Goal: Transaction & Acquisition: Book appointment/travel/reservation

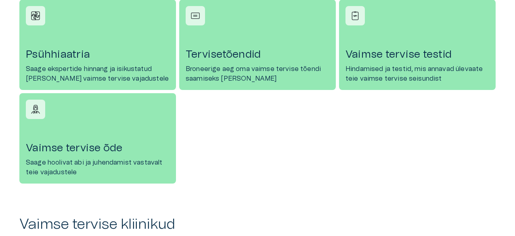
scroll to position [473, 0]
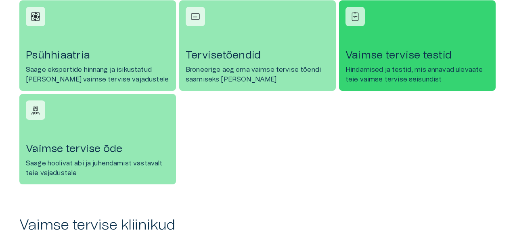
click at [399, 87] on link "[PERSON_NAME] tervise testid Hindamised ja testid, mis annavad ülevaate teie va…" at bounding box center [417, 45] width 157 height 90
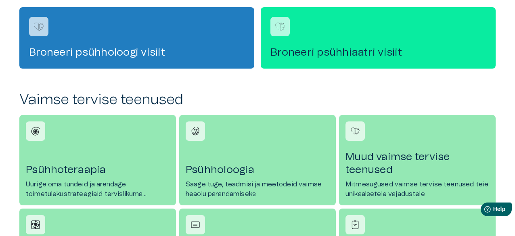
scroll to position [199, 0]
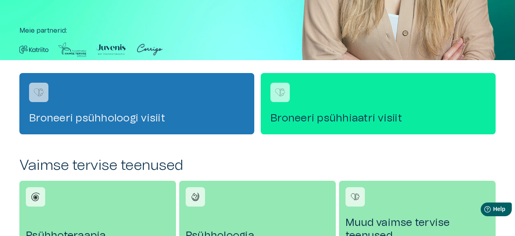
click at [170, 111] on div "Broneeri psühholoogi visiit" at bounding box center [136, 103] width 235 height 61
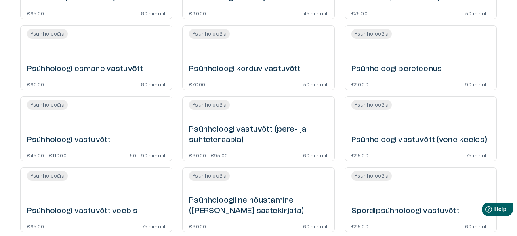
scroll to position [306, 0]
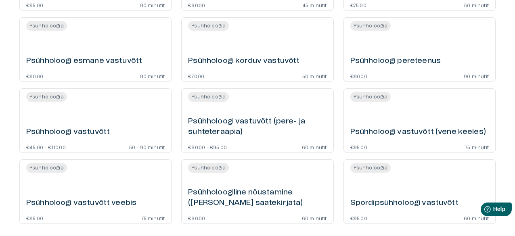
click at [102, 129] on h6 "Psühholoogi vastuvõtt" at bounding box center [68, 132] width 84 height 11
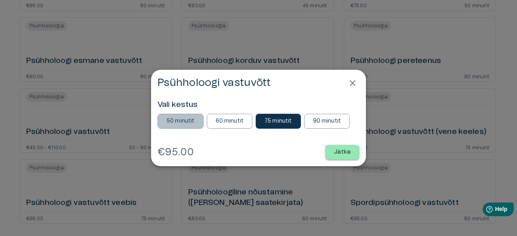
click at [183, 121] on p "50 minutit" at bounding box center [180, 121] width 28 height 8
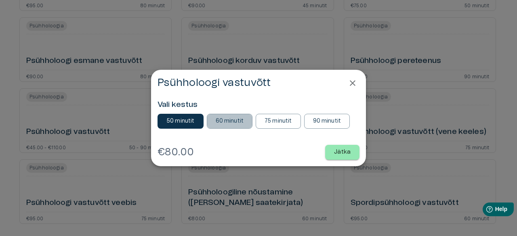
click at [226, 121] on p "60 minutit" at bounding box center [229, 121] width 28 height 8
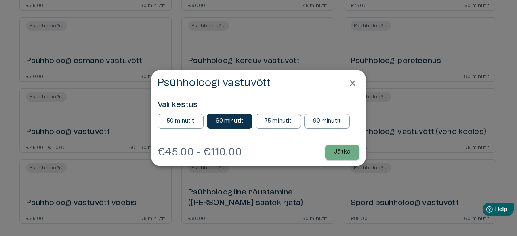
click at [344, 157] on button "Jätka" at bounding box center [342, 152] width 34 height 15
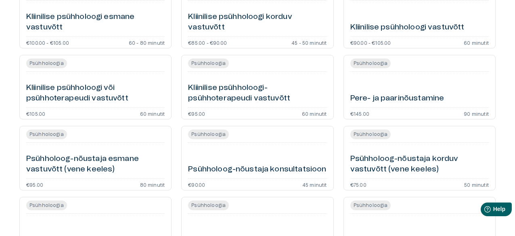
scroll to position [11, 0]
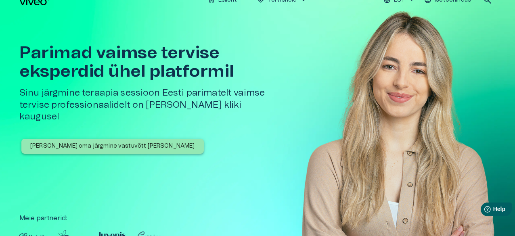
scroll to position [199, 0]
